Goal: Task Accomplishment & Management: Complete application form

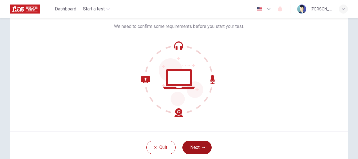
scroll to position [33, 0]
click at [199, 145] on button "Next" at bounding box center [196, 146] width 29 height 13
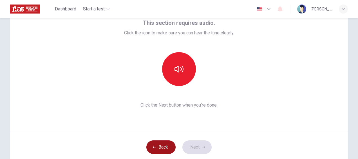
click at [163, 144] on button "Back" at bounding box center [160, 146] width 29 height 13
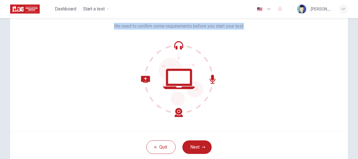
drag, startPoint x: 112, startPoint y: 25, endPoint x: 260, endPoint y: 30, distance: 148.5
click at [260, 30] on div "Welcome to the Placement Test. We need to confirm some requirements before you …" at bounding box center [178, 63] width 337 height 135
copy span "We need to confirm some requirements before you start your test."
click at [192, 145] on button "Next" at bounding box center [196, 146] width 29 height 13
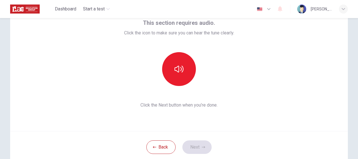
scroll to position [17, 0]
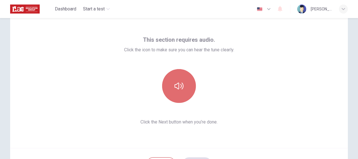
click at [179, 86] on icon "button" at bounding box center [178, 85] width 9 height 7
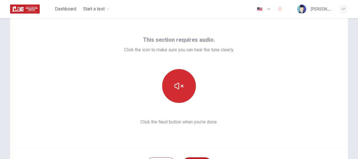
scroll to position [30, 0]
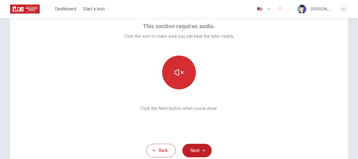
click at [250, 111] on div "This section requires audio. Click the icon to make sure you can hear the tune …" at bounding box center [178, 66] width 337 height 135
click at [197, 149] on button "Next" at bounding box center [196, 149] width 29 height 13
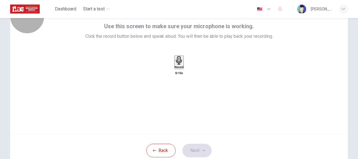
click at [180, 68] on h6 "Record" at bounding box center [179, 66] width 9 height 3
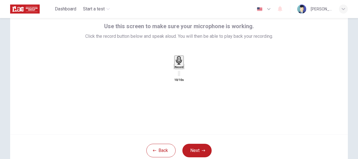
click at [184, 68] on icon "button" at bounding box center [184, 68] width 0 height 0
click at [197, 150] on button "Next" at bounding box center [196, 149] width 29 height 13
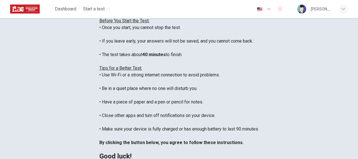
scroll to position [32, 0]
drag, startPoint x: 28, startPoint y: 59, endPoint x: 132, endPoint y: 87, distance: 107.8
click at [132, 87] on div "You are about to start a Placement Test . Before You Start the Test: • Once you…" at bounding box center [178, 81] width 159 height 155
copy div "Once you start, you cannot stop the test. • If you leave early, your answers wi…"
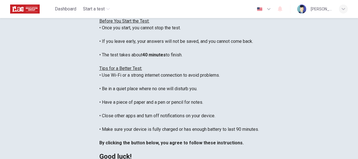
click at [145, 84] on div "You are about to start a Placement Test . Before You Start the Test: • Once you…" at bounding box center [178, 81] width 159 height 155
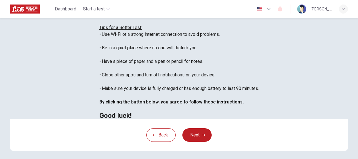
scroll to position [73, 0]
click at [99, 62] on div "Disclaimer: You are about to start a Placement Test . Before You Start the Test…" at bounding box center [178, 37] width 159 height 162
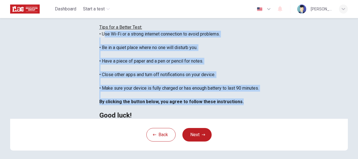
drag, startPoint x: 28, startPoint y: 61, endPoint x: 184, endPoint y: 125, distance: 169.6
click at [184, 118] on div "You are about to start a Placement Test . Before You Start the Test: • Once you…" at bounding box center [178, 40] width 159 height 155
copy div "Use Wi-Fi or a strong internet connection to avoid problems. • Be in a quiet pl…"
click at [199, 72] on div "You are about to start a Placement Test . Before You Start the Test: • Once you…" at bounding box center [178, 40] width 159 height 155
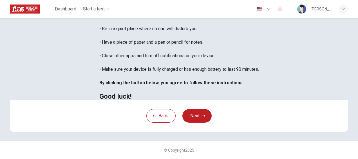
scroll to position [136, 0]
click at [202, 116] on icon "button" at bounding box center [203, 115] width 3 height 3
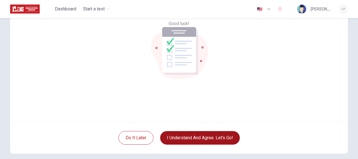
scroll to position [65, 0]
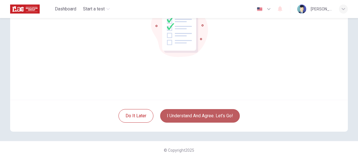
click at [205, 121] on button "I understand and agree. Let’s go!" at bounding box center [200, 115] width 80 height 13
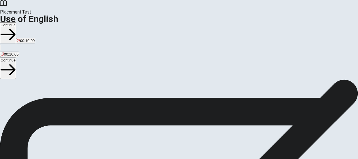
scroll to position [12, 0]
drag, startPoint x: 21, startPoint y: 71, endPoint x: 112, endPoint y: 112, distance: 100.3
click at [112, 112] on div "Use of English Section Directions You will answer 30 questions in total: • 15 g…" at bounding box center [179, 121] width 358 height 108
drag, startPoint x: 21, startPoint y: 60, endPoint x: 92, endPoint y: 103, distance: 82.9
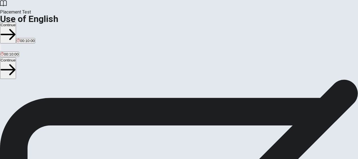
click at [92, 103] on span "You will answer 30 questions in total: • 15 grammar questions • 15 vocabulary q…" at bounding box center [69, 92] width 139 height 107
drag, startPoint x: 106, startPoint y: 117, endPoint x: 17, endPoint y: 72, distance: 100.1
click at [17, 72] on div "Use of English Section Directions You will answer 30 questions in total: • 15 g…" at bounding box center [179, 47] width 358 height 108
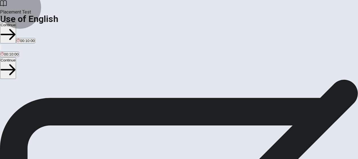
click at [16, 57] on button "Continue" at bounding box center [8, 67] width 16 height 21
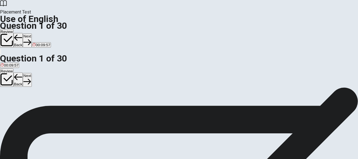
scroll to position [42, 0]
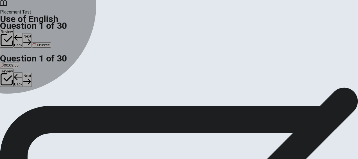
click at [9, 64] on div "A" at bounding box center [5, 62] width 9 height 4
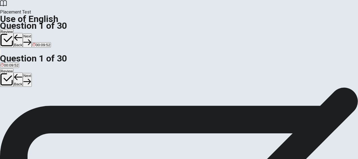
scroll to position [12, 0]
click at [31, 73] on button "Next" at bounding box center [27, 80] width 9 height 14
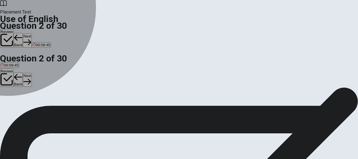
click at [9, 64] on div "A" at bounding box center [5, 62] width 9 height 4
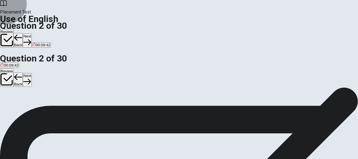
click at [22, 73] on icon "button" at bounding box center [18, 77] width 8 height 8
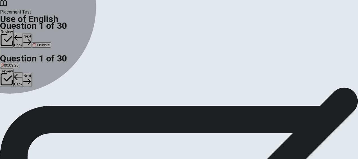
click at [30, 64] on div "D" at bounding box center [27, 62] width 6 height 4
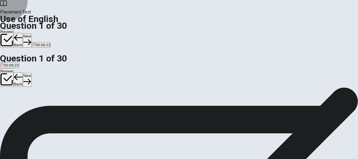
click at [31, 73] on button "Next" at bounding box center [27, 80] width 9 height 14
click at [23, 72] on button "Back" at bounding box center [18, 79] width 10 height 15
click at [31, 78] on icon "button" at bounding box center [27, 81] width 8 height 6
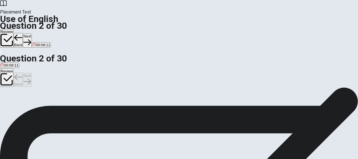
click at [340, 68] on div "Review Back Next" at bounding box center [179, 77] width 358 height 19
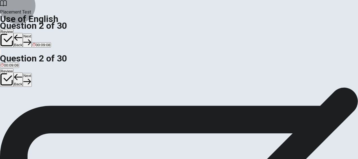
click at [31, 78] on icon "button" at bounding box center [27, 81] width 8 height 6
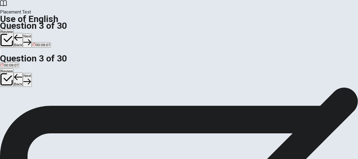
scroll to position [43, 0]
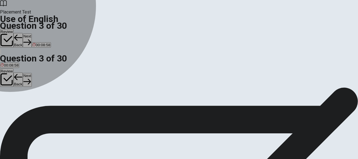
click at [29, 64] on div "C" at bounding box center [26, 62] width 6 height 4
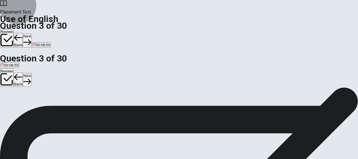
click at [31, 78] on icon "button" at bounding box center [27, 82] width 8 height 8
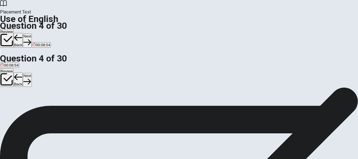
scroll to position [44, 0]
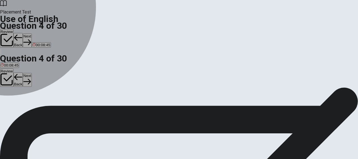
click at [24, 64] on div "C" at bounding box center [21, 62] width 4 height 4
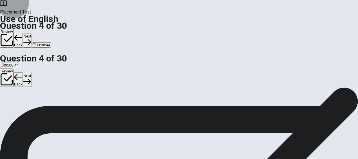
click at [31, 73] on button "Next" at bounding box center [27, 80] width 9 height 14
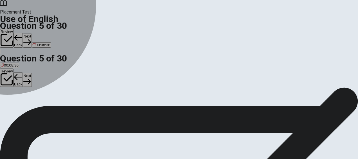
click at [8, 65] on div "A" at bounding box center [5, 62] width 8 height 4
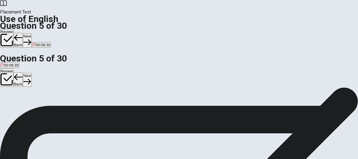
scroll to position [0, 0]
click at [31, 73] on button "Next" at bounding box center [27, 80] width 9 height 14
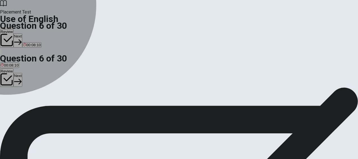
click at [21, 64] on div "A" at bounding box center [11, 62] width 21 height 4
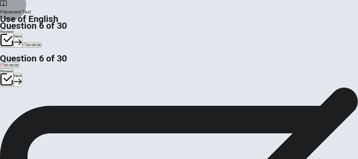
click at [22, 73] on button "Next" at bounding box center [17, 80] width 9 height 14
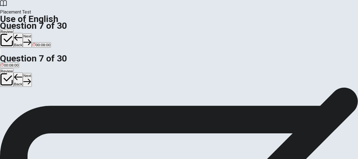
scroll to position [49, 0]
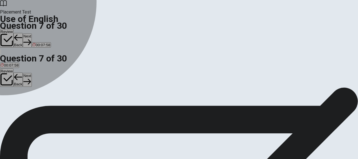
click at [27, 69] on button "B A brush" at bounding box center [20, 64] width 14 height 10
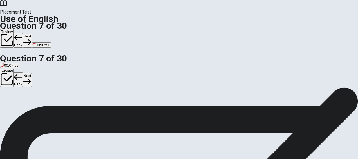
scroll to position [55, 0]
click at [31, 73] on button "Next" at bounding box center [27, 80] width 9 height 14
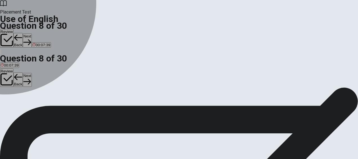
click at [17, 64] on div "B" at bounding box center [12, 62] width 10 height 4
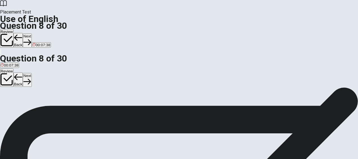
scroll to position [20, 0]
click at [31, 73] on button "Next" at bounding box center [27, 80] width 9 height 14
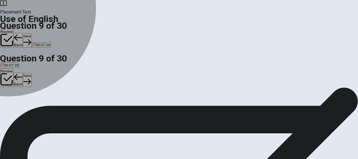
click at [25, 64] on div "C" at bounding box center [21, 62] width 8 height 4
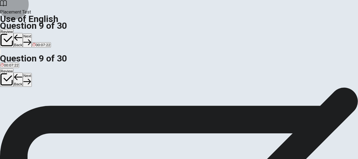
click at [31, 73] on button "Next" at bounding box center [27, 80] width 9 height 14
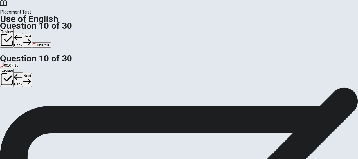
scroll to position [44, 0]
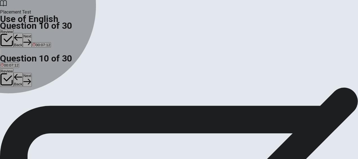
click at [32, 64] on div "C" at bounding box center [27, 62] width 9 height 4
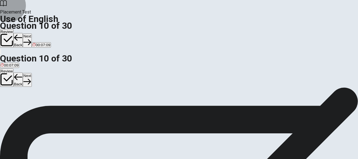
click at [31, 73] on button "Next" at bounding box center [27, 80] width 9 height 14
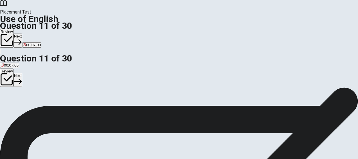
scroll to position [37, 0]
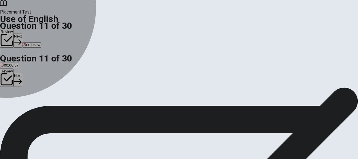
click at [40, 68] on div "D" at bounding box center [36, 66] width 8 height 4
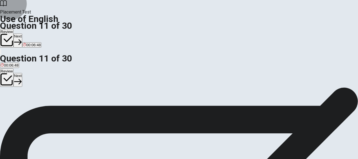
click at [22, 73] on button "Next" at bounding box center [17, 80] width 9 height 14
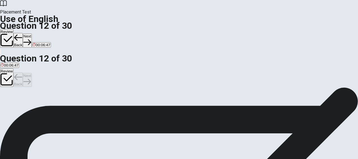
scroll to position [47, 0]
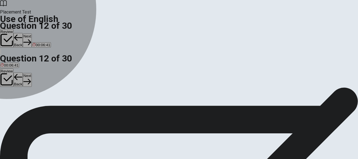
click at [10, 64] on div "A" at bounding box center [5, 62] width 9 height 4
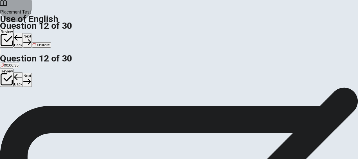
click at [31, 73] on button "Next" at bounding box center [27, 80] width 9 height 14
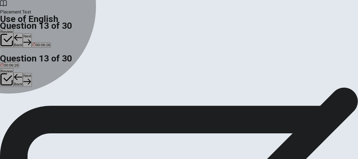
click at [36, 66] on div "C" at bounding box center [28, 64] width 15 height 4
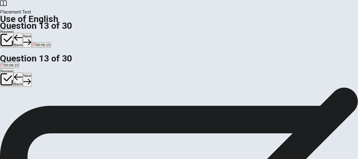
scroll to position [45, 0]
click at [31, 73] on button "Next" at bounding box center [27, 80] width 9 height 14
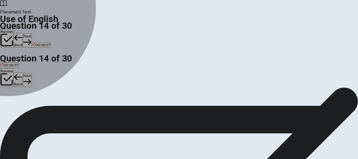
click at [8, 64] on div "B" at bounding box center [5, 62] width 3 height 4
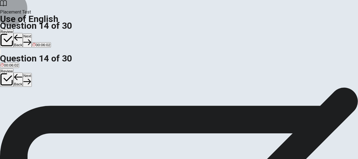
click at [31, 73] on button "Next" at bounding box center [27, 80] width 9 height 14
click at [19, 66] on div "B" at bounding box center [16, 64] width 6 height 4
click at [31, 73] on button "Next" at bounding box center [27, 80] width 9 height 14
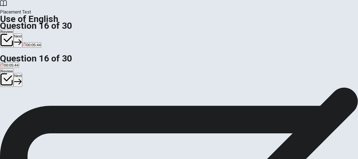
scroll to position [42, 0]
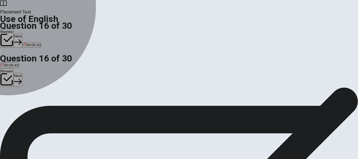
click at [30, 64] on div "B" at bounding box center [21, 62] width 17 height 4
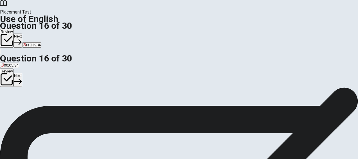
scroll to position [18, 0]
click at [22, 73] on button "Next" at bounding box center [17, 80] width 9 height 14
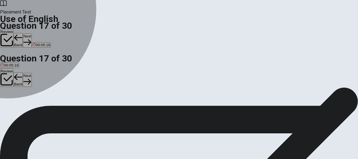
click at [28, 67] on div "C" at bounding box center [24, 65] width 7 height 4
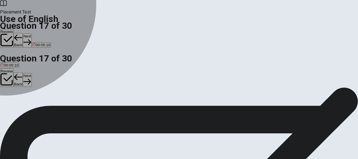
click at [39, 67] on div "D" at bounding box center [34, 65] width 10 height 4
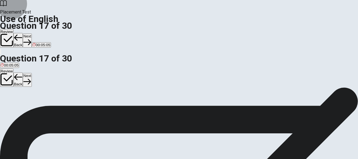
click at [31, 73] on button "Next" at bounding box center [27, 80] width 9 height 14
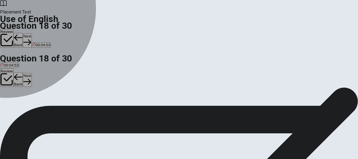
click at [32, 64] on div "C" at bounding box center [24, 62] width 16 height 4
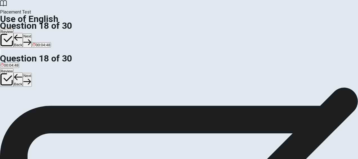
scroll to position [35, 0]
click at [31, 73] on button "Next" at bounding box center [27, 80] width 9 height 14
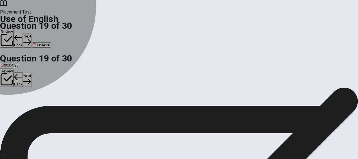
click at [21, 64] on div "B" at bounding box center [16, 62] width 7 height 4
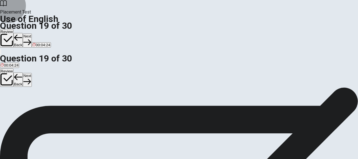
click at [31, 73] on button "Next" at bounding box center [27, 80] width 9 height 14
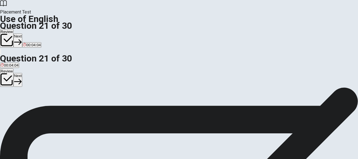
scroll to position [39, 0]
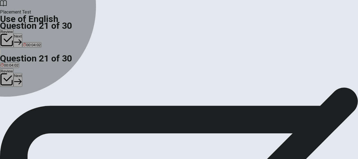
click at [41, 66] on div "D" at bounding box center [35, 64] width 11 height 4
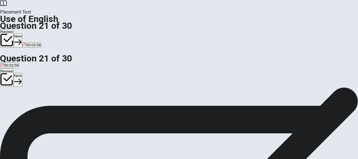
scroll to position [16, 0]
click at [22, 73] on button "Next" at bounding box center [17, 80] width 9 height 14
click at [18, 64] on div "B" at bounding box center [14, 62] width 7 height 4
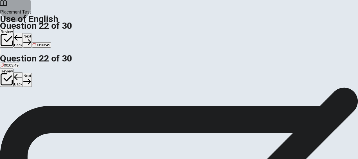
click at [31, 73] on button "Next" at bounding box center [27, 80] width 9 height 14
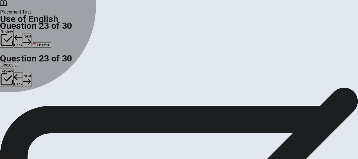
click at [42, 70] on div "D" at bounding box center [36, 68] width 12 height 4
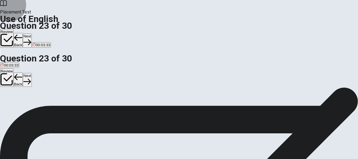
click at [31, 73] on button "Next" at bounding box center [27, 80] width 9 height 14
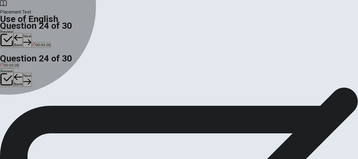
click at [19, 65] on div "A" at bounding box center [10, 63] width 18 height 4
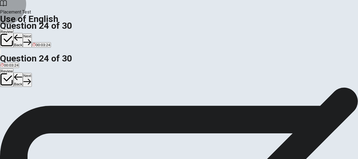
click at [31, 73] on button "Next" at bounding box center [27, 80] width 9 height 14
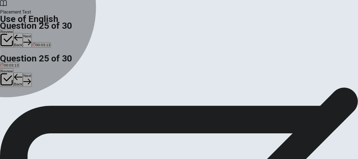
click at [33, 70] on div "C" at bounding box center [29, 67] width 7 height 4
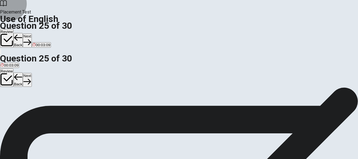
click at [31, 73] on button "Next" at bounding box center [27, 80] width 9 height 14
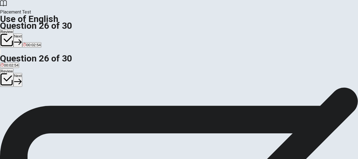
scroll to position [45, 0]
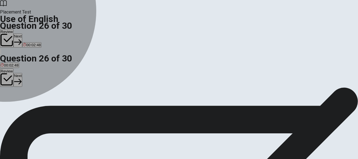
click at [96, 64] on div "D" at bounding box center [88, 62] width 16 height 4
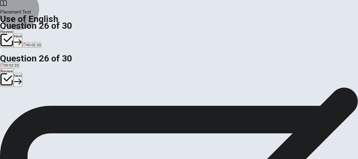
click at [22, 73] on button "Next" at bounding box center [17, 80] width 9 height 14
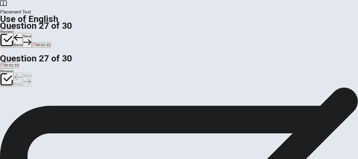
click at [341, 68] on div "Review Back Next" at bounding box center [179, 77] width 358 height 19
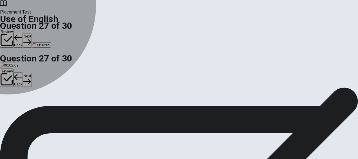
click at [22, 64] on div "B" at bounding box center [17, 62] width 10 height 4
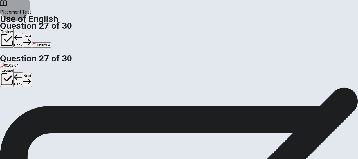
click at [31, 73] on button "Next" at bounding box center [27, 80] width 9 height 14
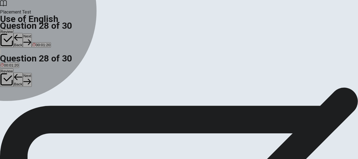
click at [68, 64] on div "D" at bounding box center [60, 62] width 16 height 4
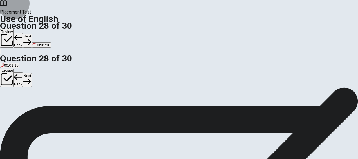
click at [31, 73] on button "Next" at bounding box center [27, 80] width 9 height 14
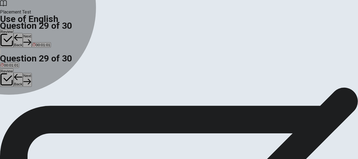
click at [9, 64] on div "A" at bounding box center [5, 62] width 8 height 4
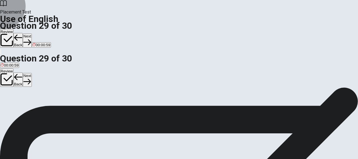
click at [31, 73] on button "Next" at bounding box center [27, 80] width 9 height 14
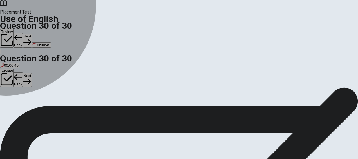
click at [7, 64] on div "A" at bounding box center [4, 62] width 6 height 4
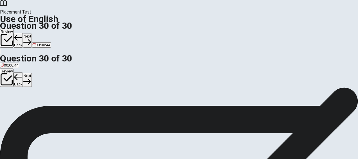
scroll to position [11, 0]
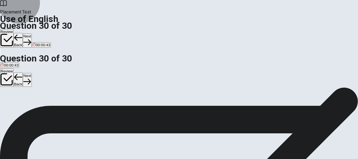
click at [31, 73] on button "Next" at bounding box center [27, 80] width 9 height 14
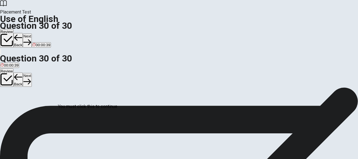
scroll to position [58, 0]
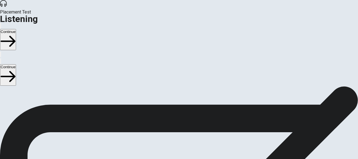
scroll to position [12, 0]
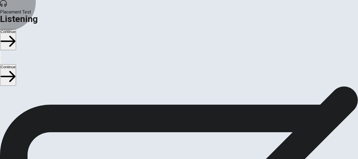
click at [16, 64] on button "Continue" at bounding box center [8, 74] width 16 height 21
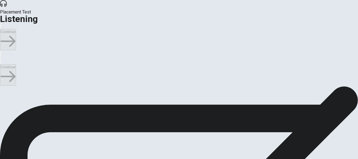
scroll to position [128, 0]
type input "4"
click at [4, 76] on input "checkbox" at bounding box center [2, 78] width 4 height 4
checkbox input "true"
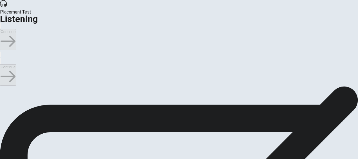
type input "5"
click at [4, 76] on input "checkbox" at bounding box center [2, 78] width 4 height 4
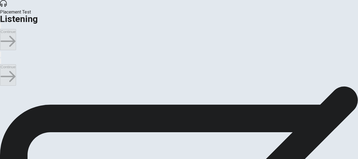
scroll to position [117, 0]
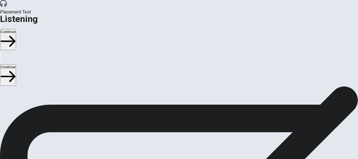
click at [4, 87] on input "checkbox" at bounding box center [2, 89] width 4 height 4
checkbox input "true"
type input "62"
drag, startPoint x: 165, startPoint y: 80, endPoint x: 295, endPoint y: 76, distance: 129.9
click at [4, 87] on input "checkbox" at bounding box center [2, 89] width 4 height 4
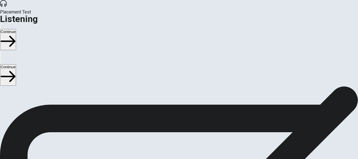
checkbox input "false"
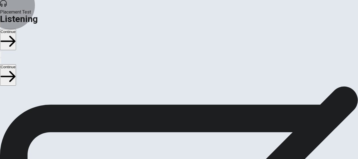
click at [16, 64] on button "Continue" at bounding box center [8, 74] width 16 height 21
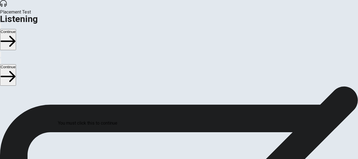
scroll to position [51, 0]
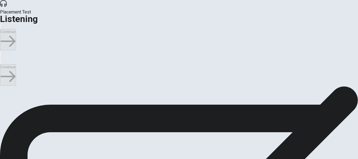
scroll to position [27, 0]
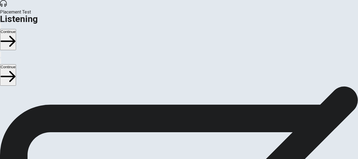
scroll to position [302, 0]
click at [16, 64] on button "Continue" at bounding box center [8, 74] width 16 height 21
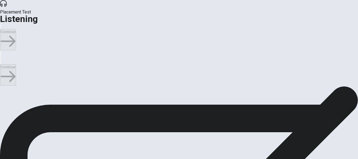
scroll to position [44, 0]
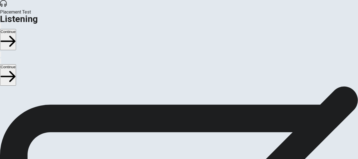
scroll to position [160, 0]
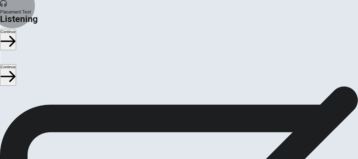
click at [16, 64] on button "Continue" at bounding box center [8, 74] width 16 height 21
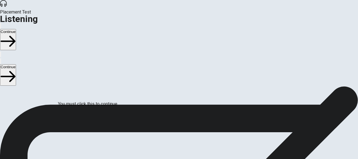
scroll to position [44, 0]
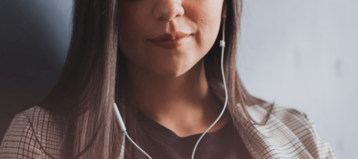
scroll to position [0, 0]
click at [16, 64] on button "Continue" at bounding box center [8, 74] width 16 height 21
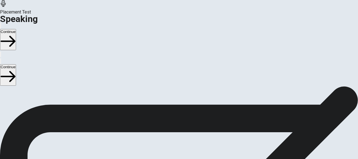
scroll to position [134, 0]
click at [170, 64] on div at bounding box center [178, 54] width 17 height 19
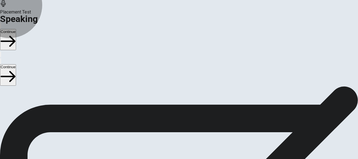
click at [167, 68] on button "Record Again" at bounding box center [179, 54] width 24 height 28
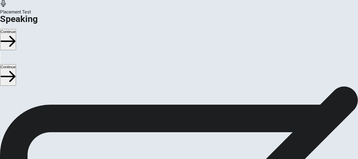
click at [172, 76] on icon at bounding box center [179, 66] width 20 height 20
click at [173, 67] on button "Play Audio" at bounding box center [171, 64] width 1 height 5
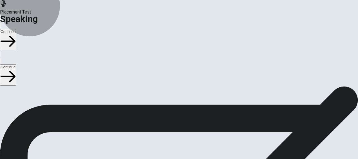
click at [16, 64] on button "Continue" at bounding box center [8, 74] width 16 height 21
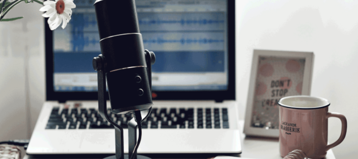
scroll to position [8, 0]
click at [16, 64] on button "Continue" at bounding box center [8, 74] width 16 height 21
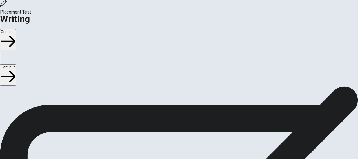
scroll to position [86, 0]
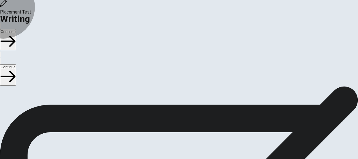
click at [16, 64] on button "Continue" at bounding box center [8, 74] width 16 height 21
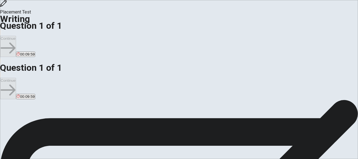
scroll to position [0, 0]
drag, startPoint x: 28, startPoint y: 115, endPoint x: 129, endPoint y: 115, distance: 101.2
click at [129, 116] on span "Write about a time when you felt inspired to change or improve." at bounding box center [80, 118] width 124 height 5
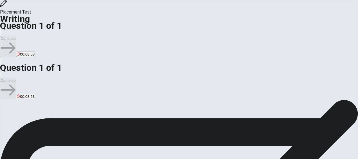
scroll to position [0, 0]
type textarea "I"
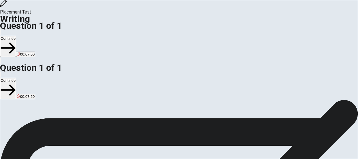
type textarea "I"
type textarea "s"
type textarea "S"
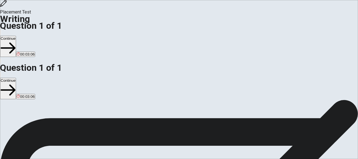
type textarea "Playing soccer times change my personality. When I was a child, I was very shy …"
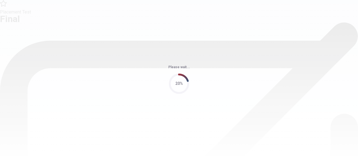
click at [180, 116] on div "Please wait... 20%" at bounding box center [179, 79] width 358 height 159
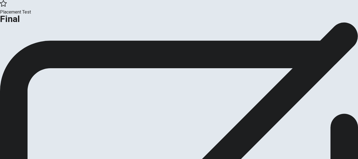
scroll to position [17, 0]
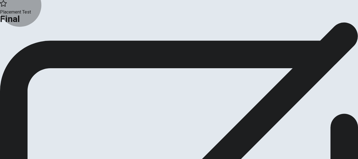
click at [23, 33] on button "Continue" at bounding box center [11, 30] width 23 height 8
